Goal: Task Accomplishment & Management: Use online tool/utility

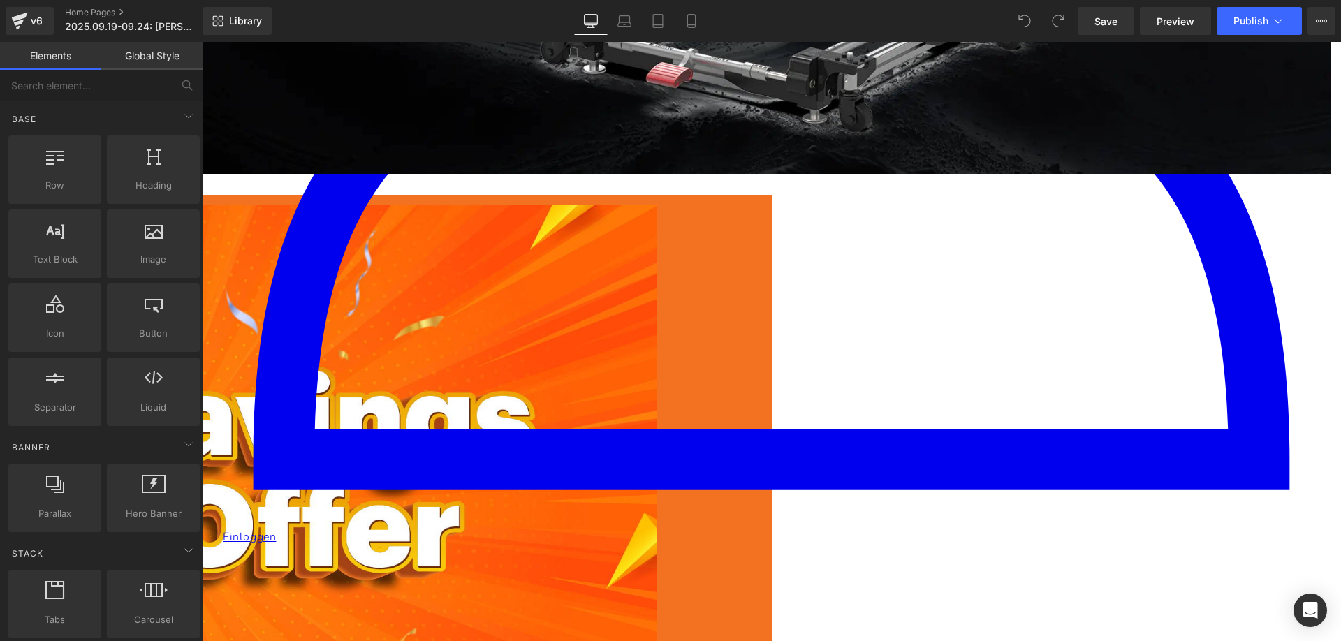
scroll to position [978, 0]
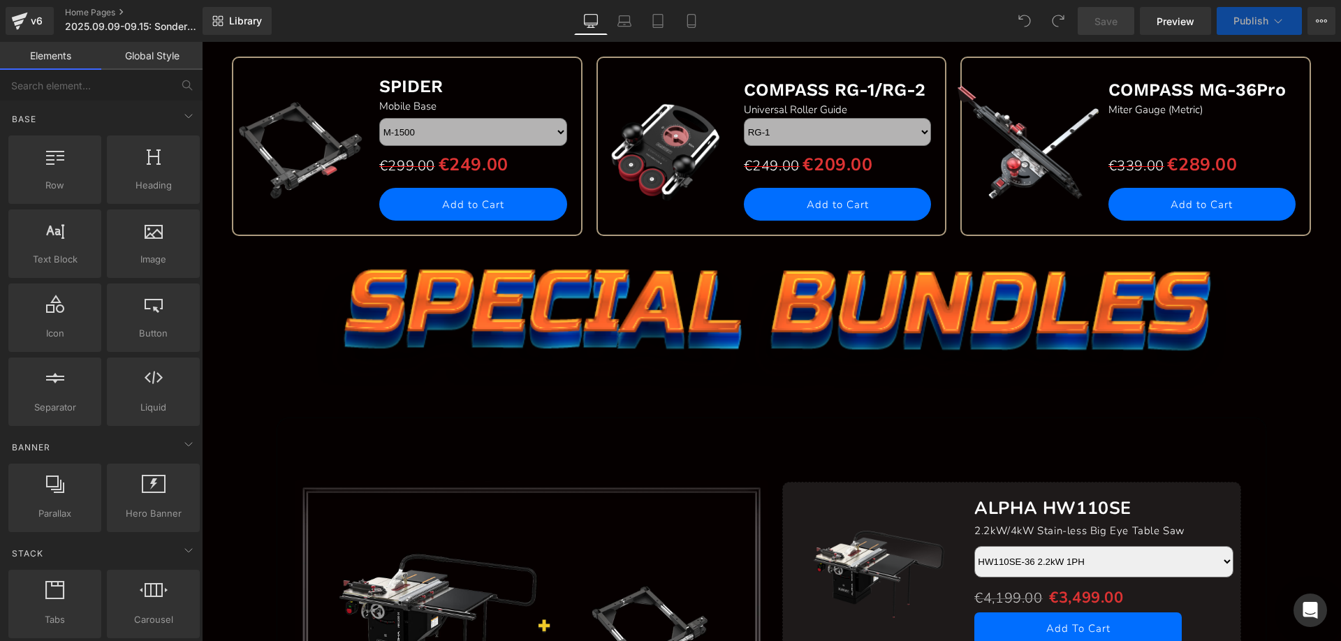
scroll to position [2375, 0]
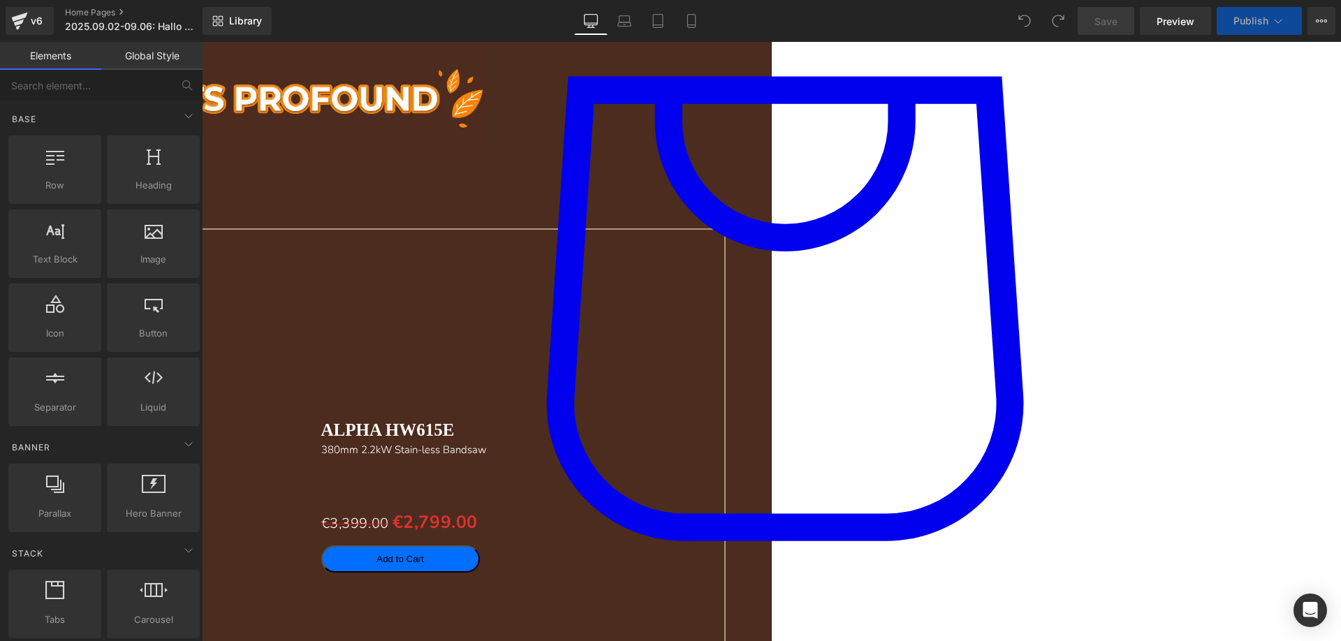
scroll to position [1956, 0]
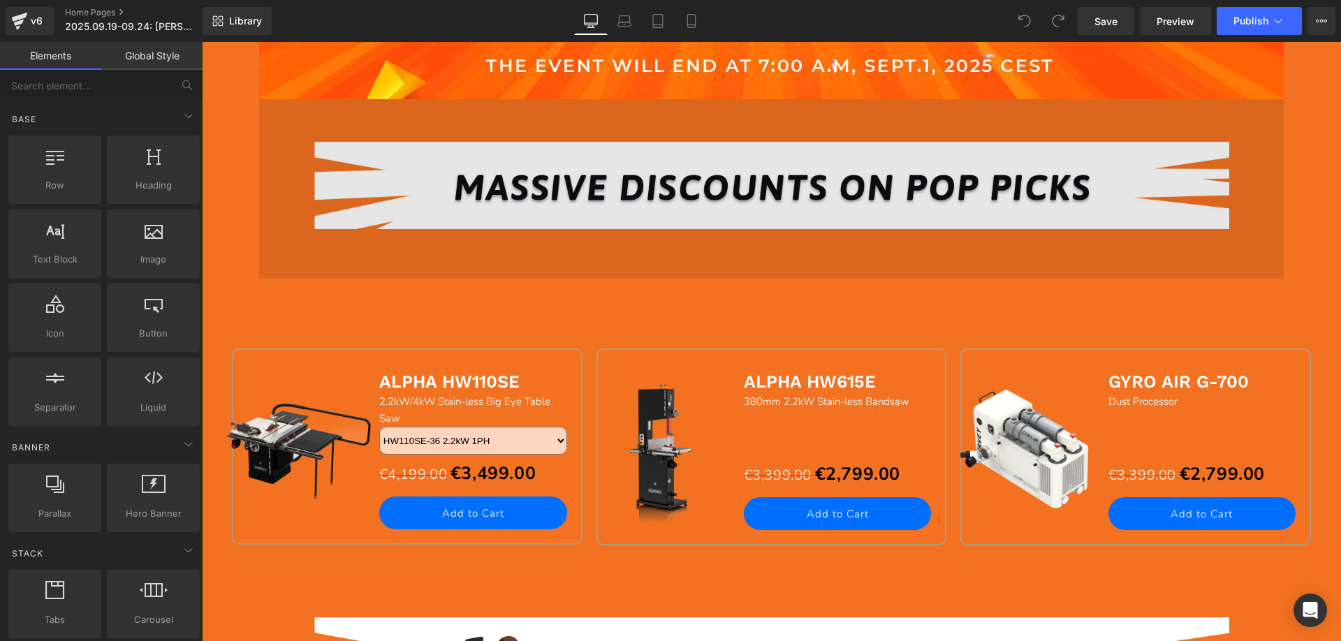
scroll to position [1118, 0]
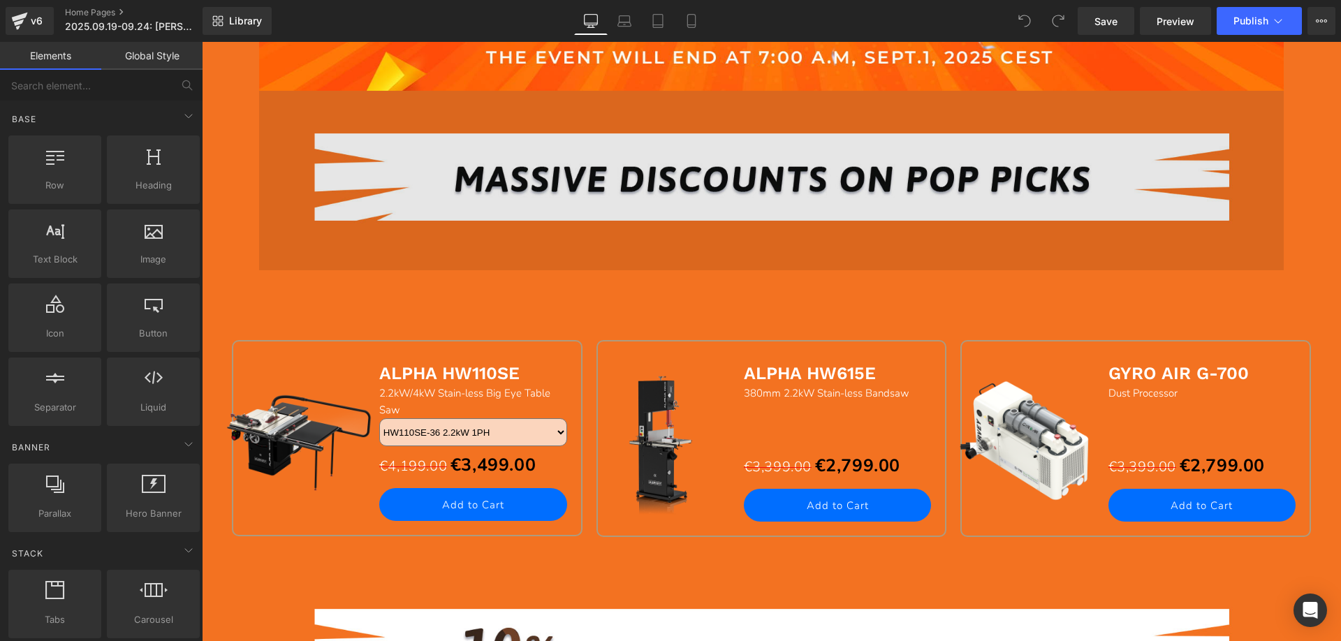
click at [687, 185] on img at bounding box center [771, 181] width 1025 height 180
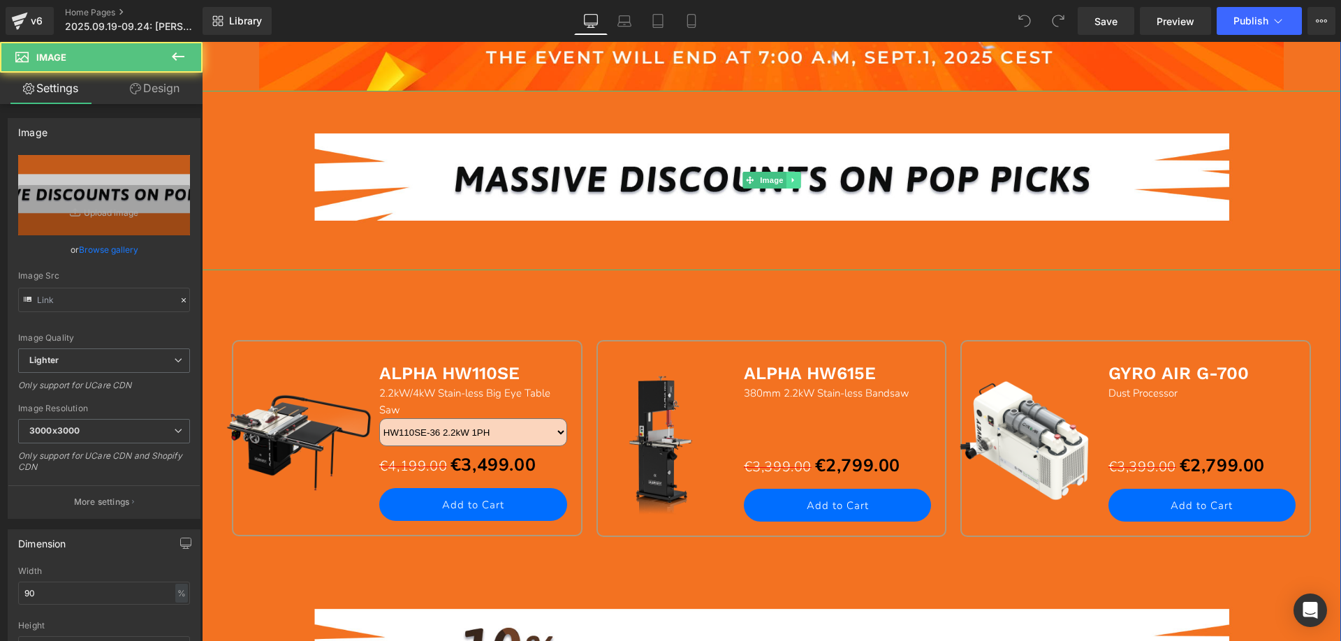
click at [791, 184] on link at bounding box center [793, 180] width 15 height 17
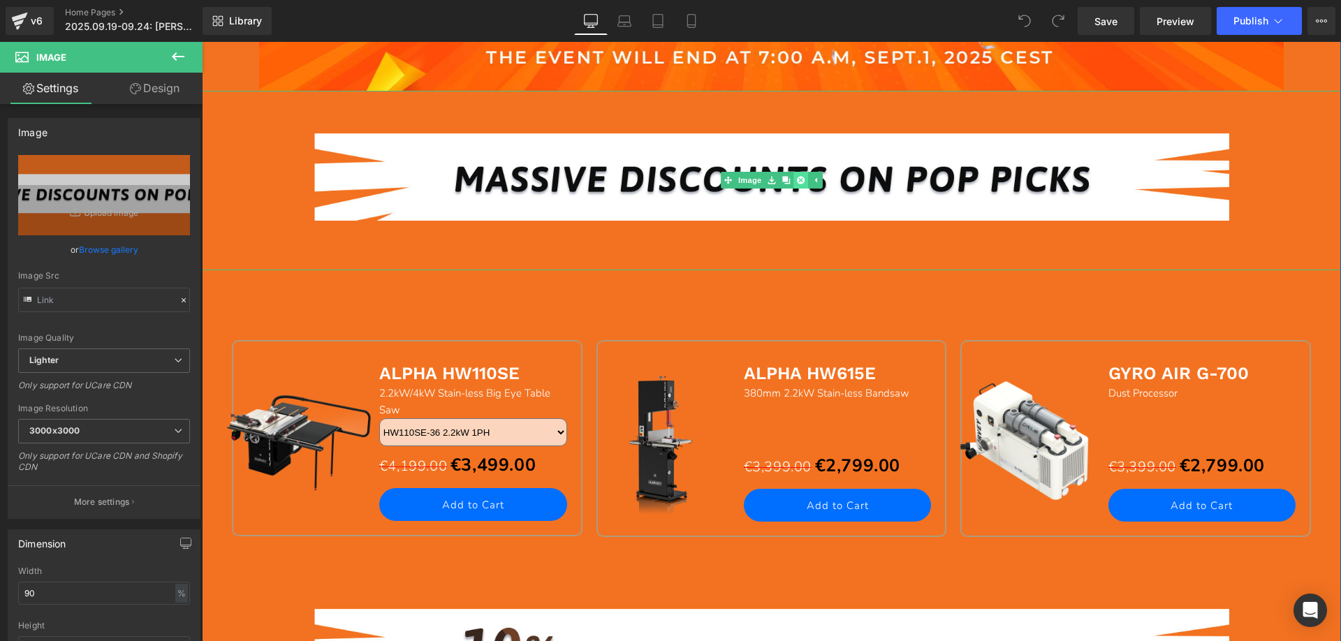
click at [796, 182] on icon at bounding box center [800, 180] width 8 height 8
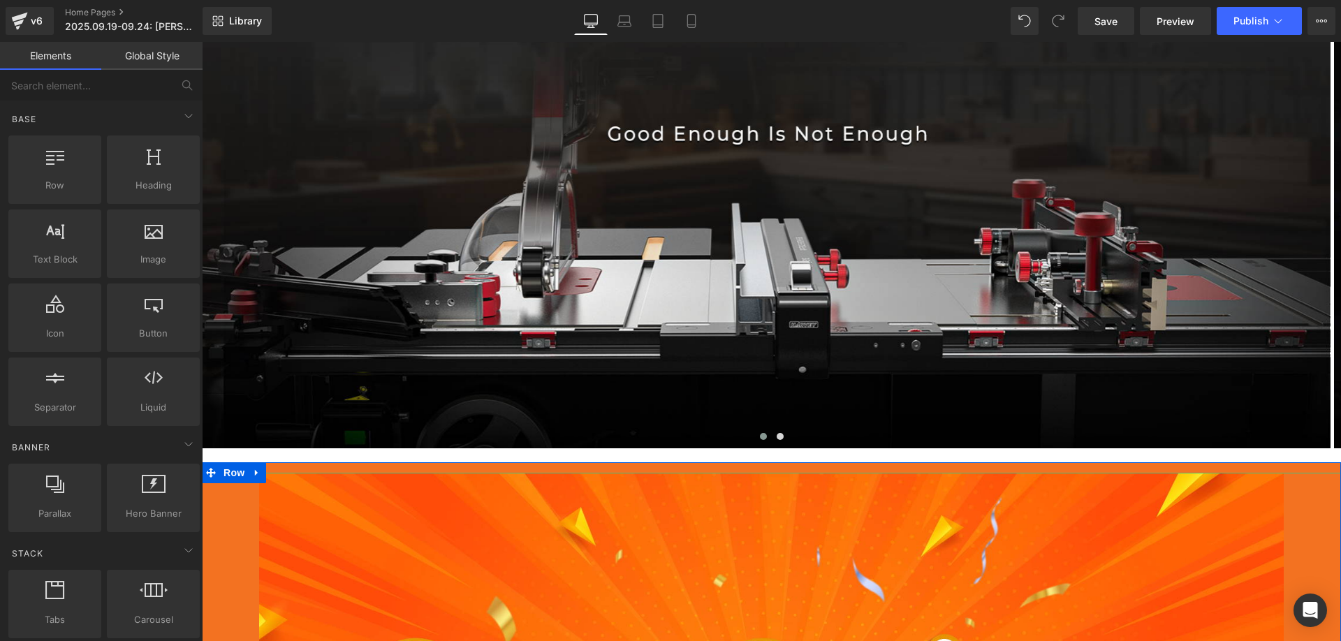
scroll to position [0, 0]
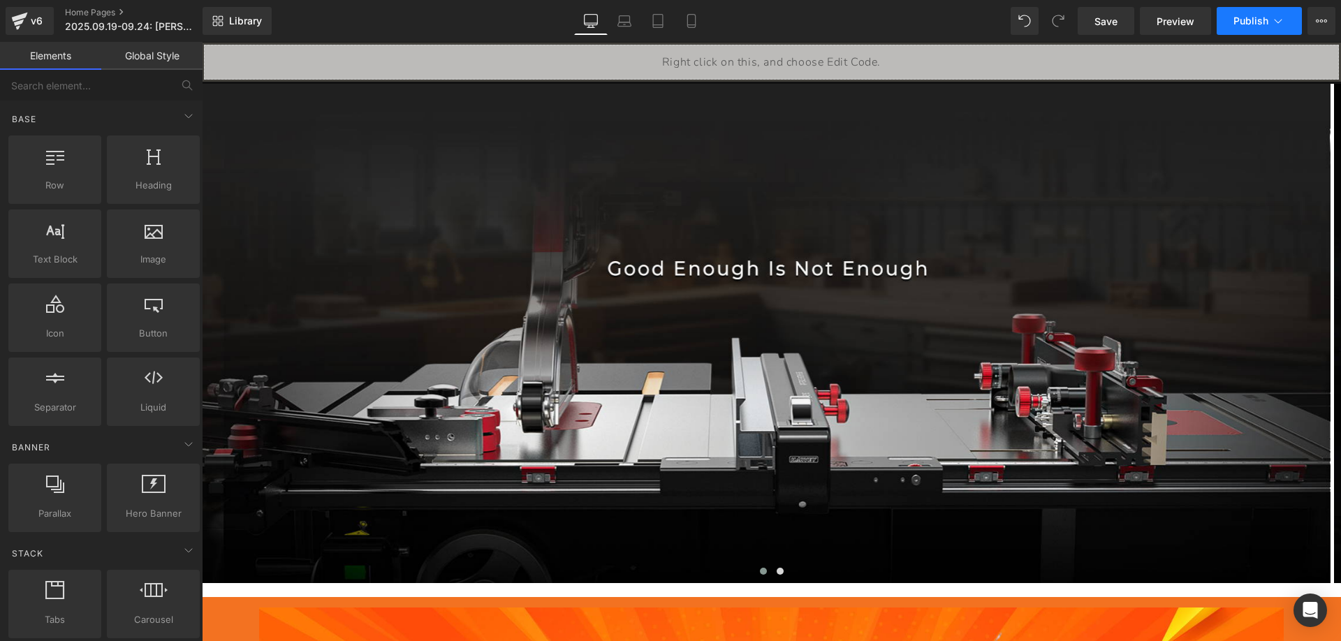
click at [1252, 25] on span "Publish" at bounding box center [1250, 20] width 35 height 11
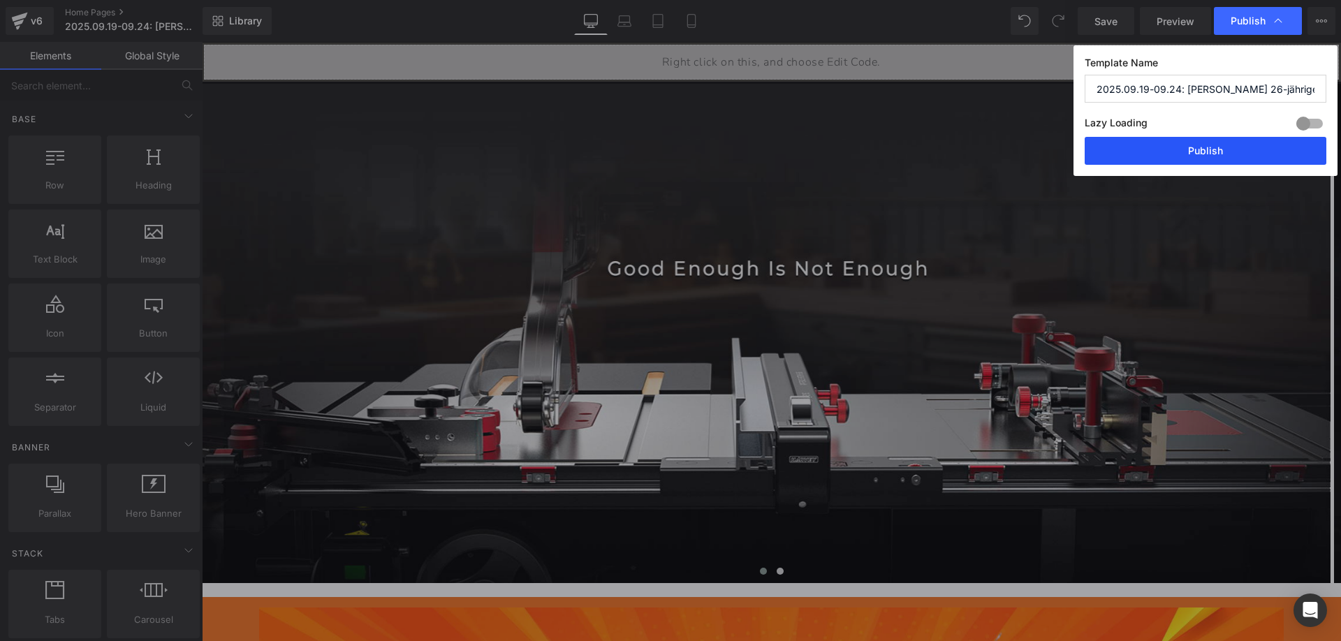
drag, startPoint x: 1166, startPoint y: 147, endPoint x: 958, endPoint y: 102, distance: 212.9
click at [1166, 147] on button "Publish" at bounding box center [1206, 151] width 242 height 28
